Goal: Information Seeking & Learning: Stay updated

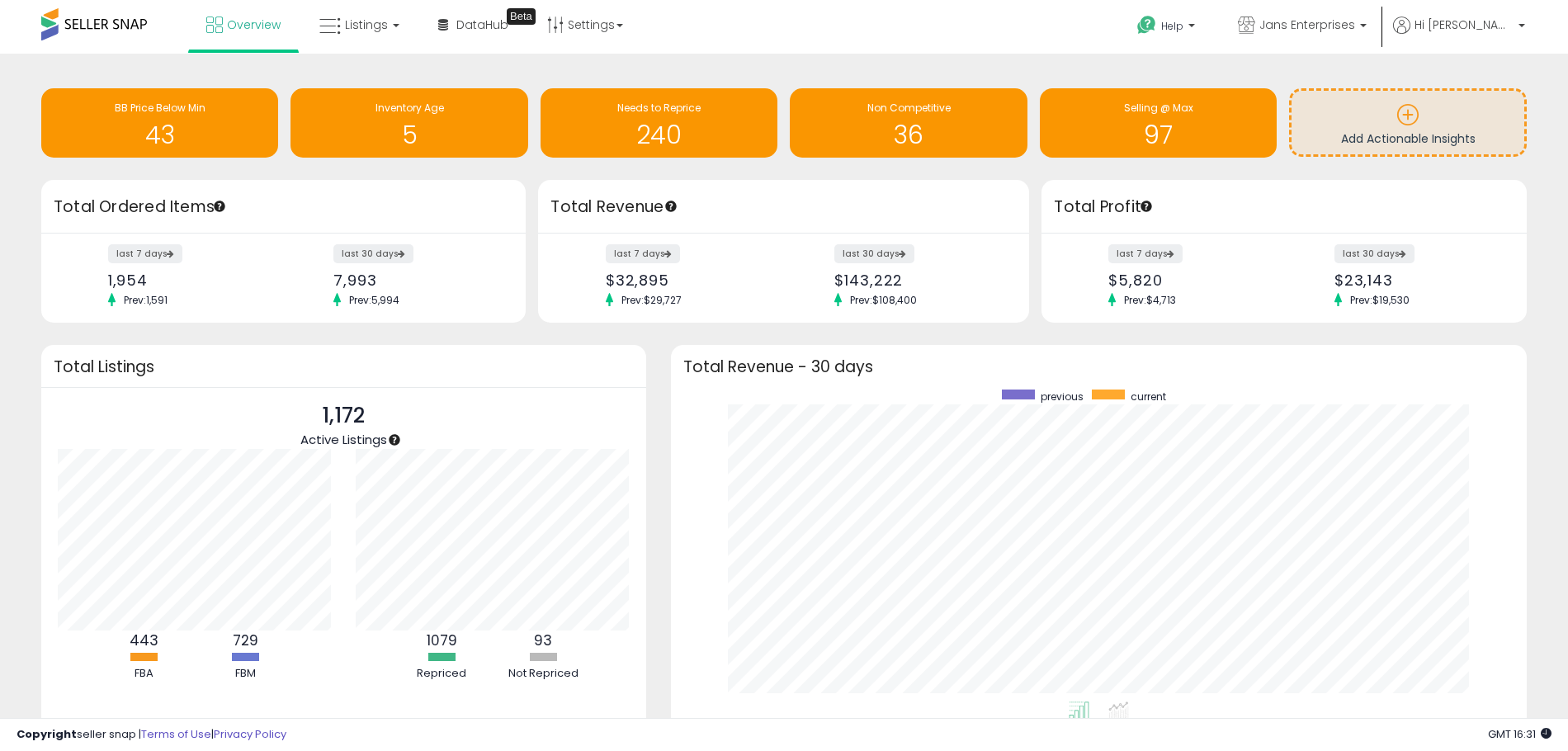
scroll to position [312, 823]
click at [659, 252] on label "last 7 days" at bounding box center [644, 253] width 76 height 20
click at [880, 259] on label "last 30 days" at bounding box center [875, 253] width 82 height 20
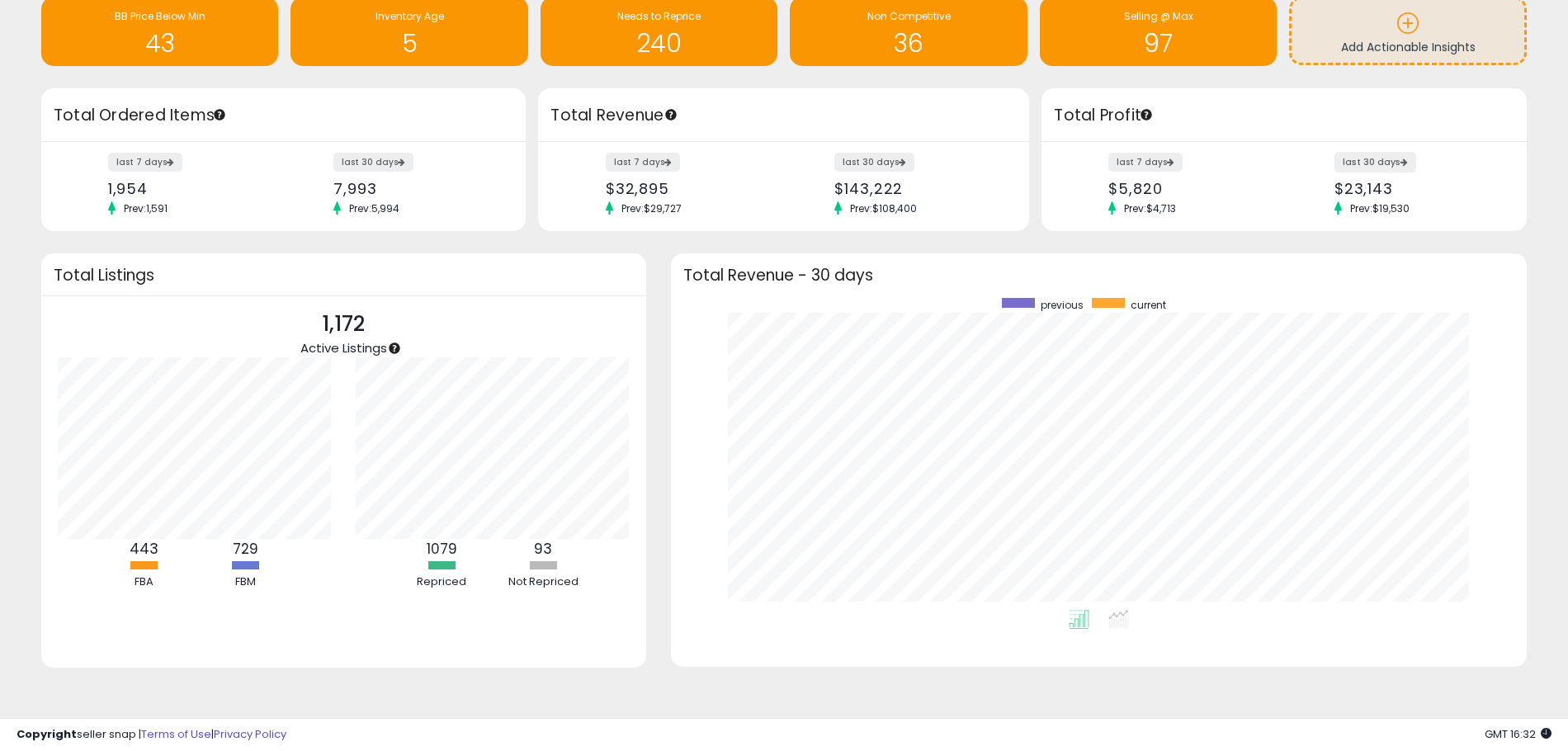
click at [1388, 161] on label "last 30 days" at bounding box center [1375, 161] width 82 height 20
click at [1133, 616] on li at bounding box center [1119, 621] width 37 height 29
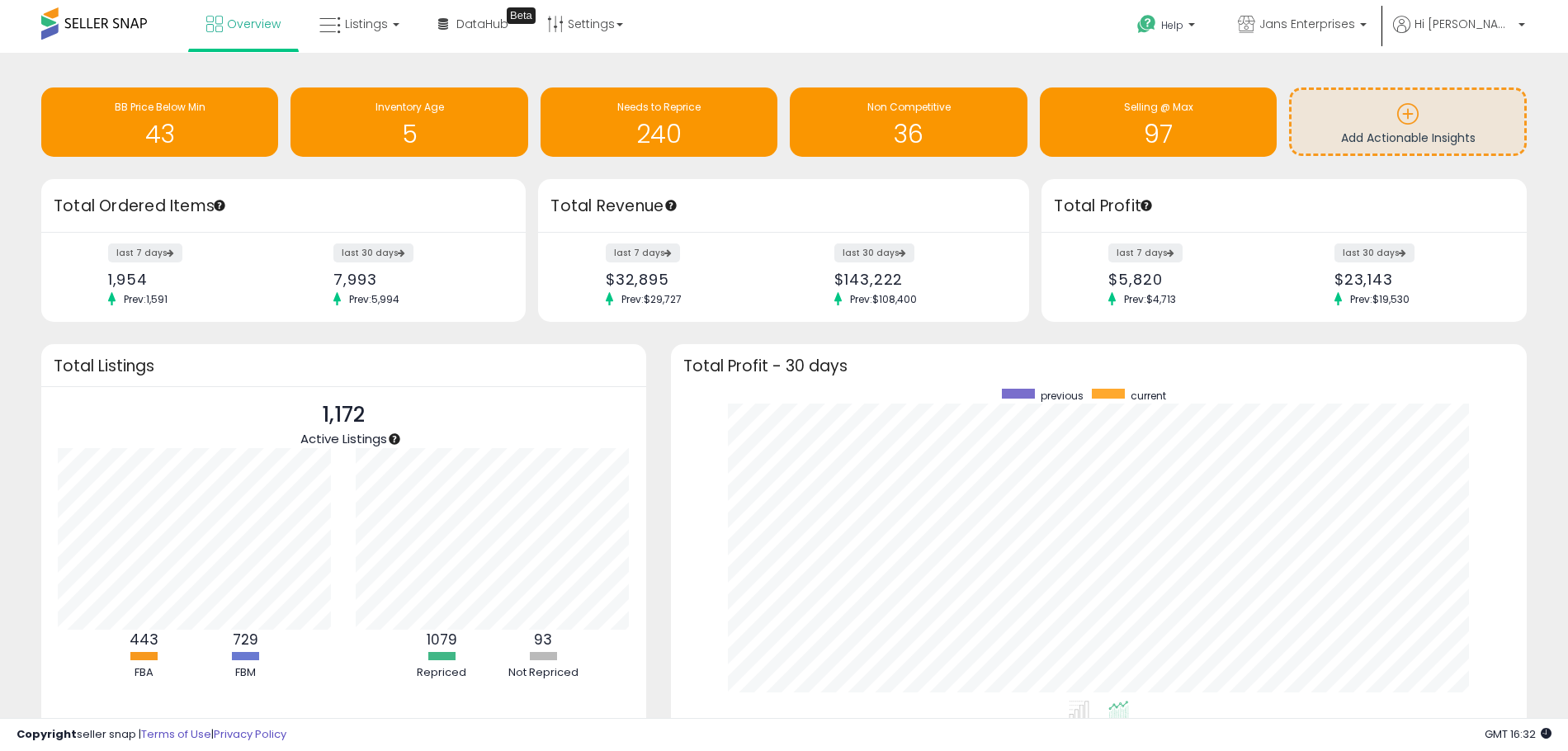
scroll to position [0, 0]
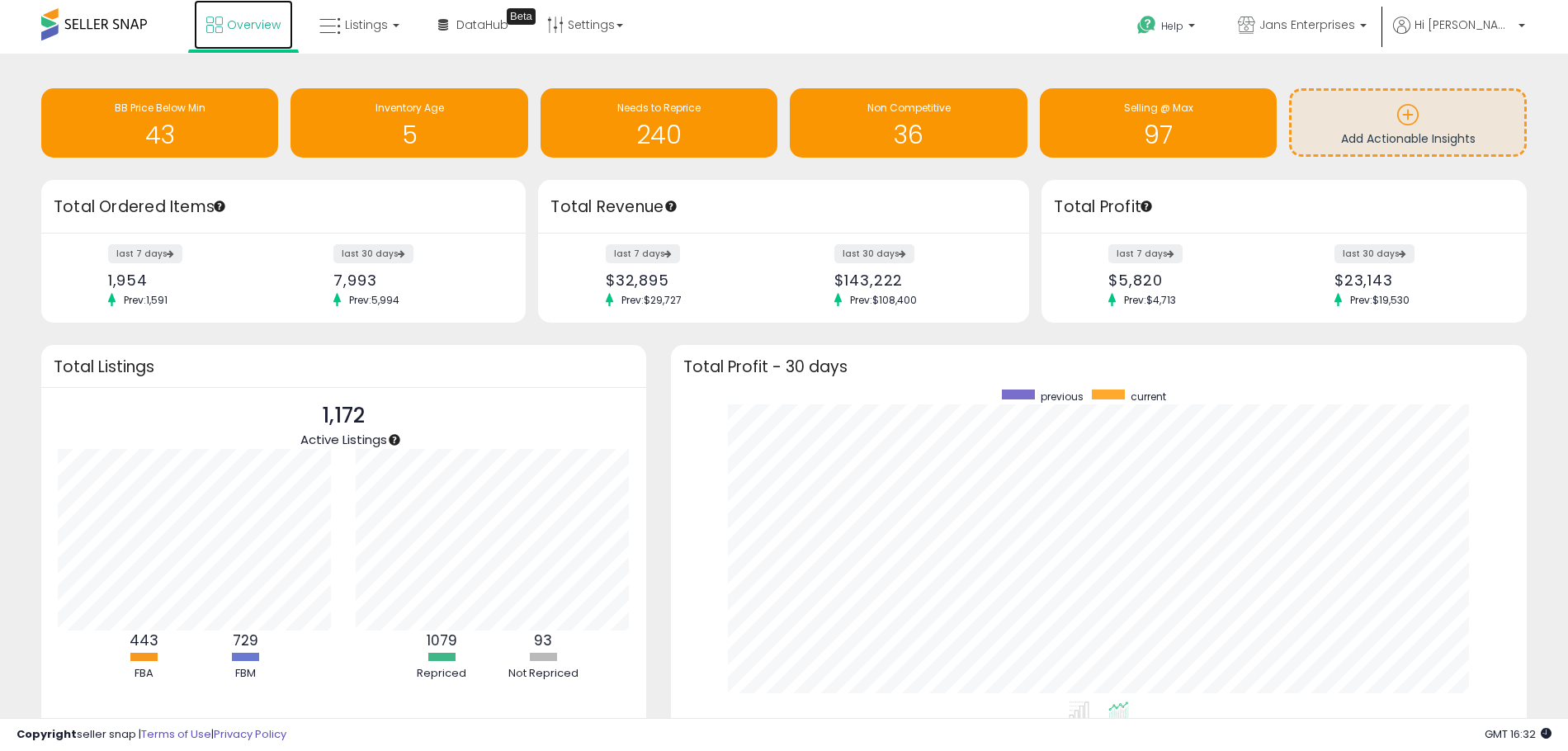
click at [220, 29] on icon at bounding box center [214, 25] width 17 height 17
